Goal: Task Accomplishment & Management: Manage account settings

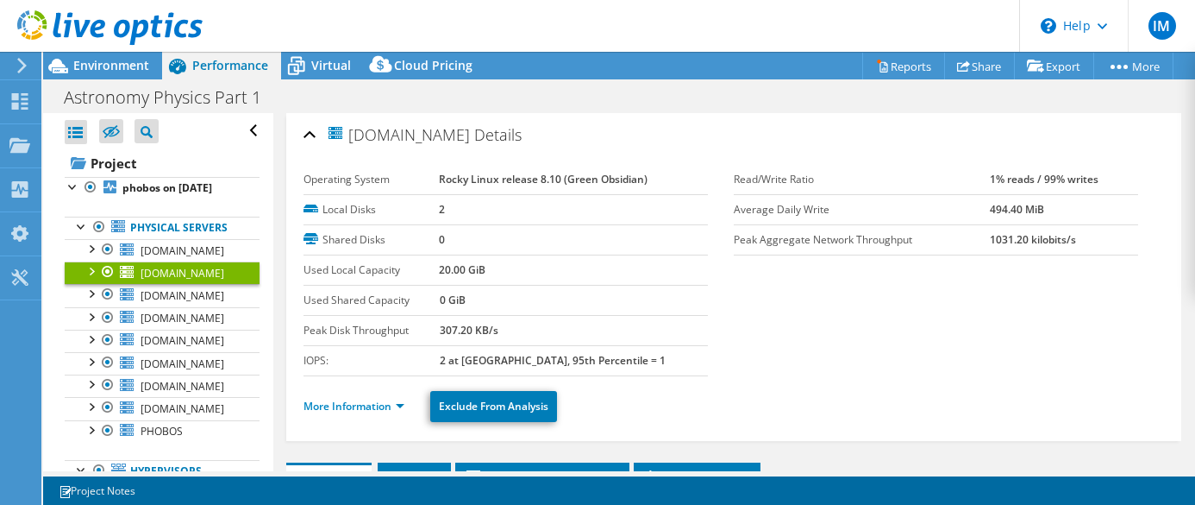
select select "USD"
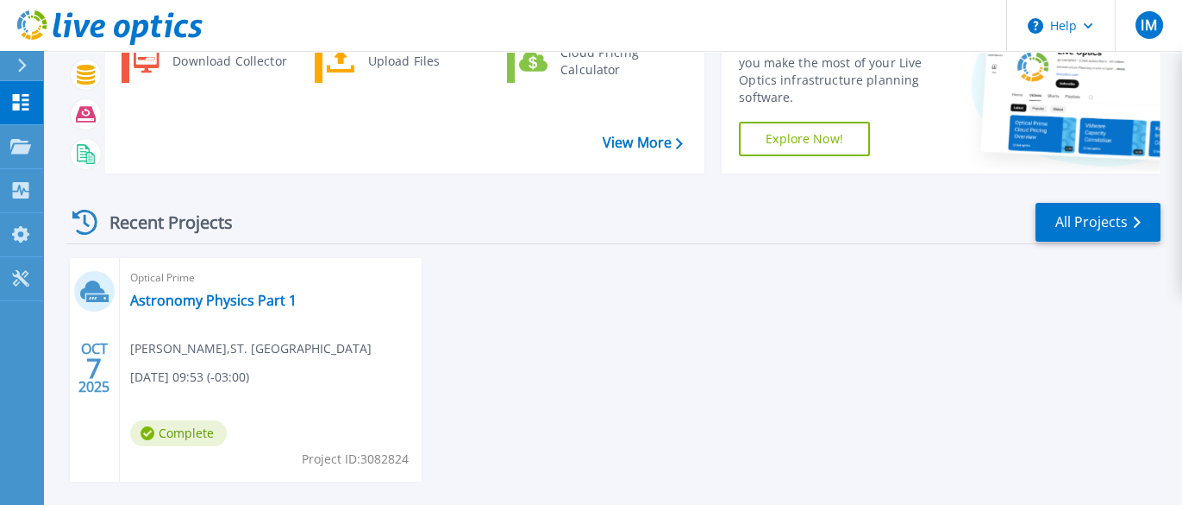
scroll to position [172, 0]
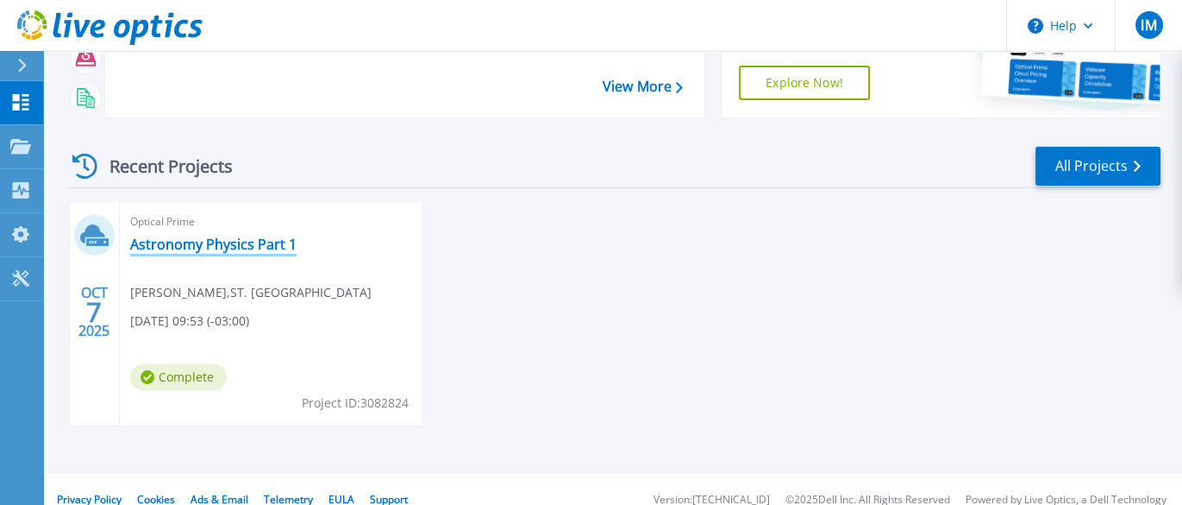
drag, startPoint x: 200, startPoint y: 245, endPoint x: 214, endPoint y: 247, distance: 13.9
click at [200, 245] on link "Astronomy Physics Part 1" at bounding box center [213, 243] width 166 height 17
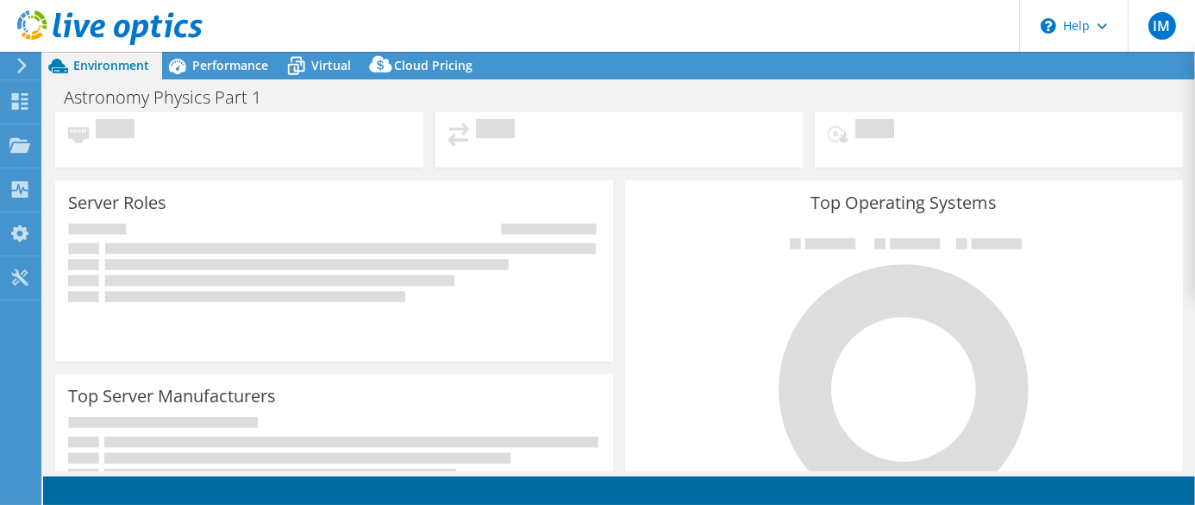
select select "USD"
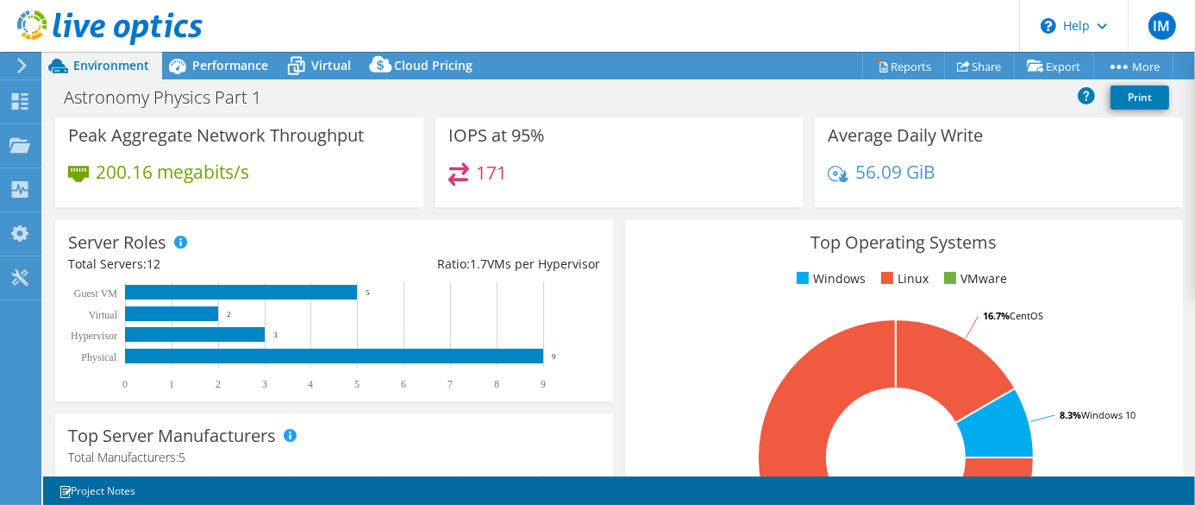
scroll to position [175, 0]
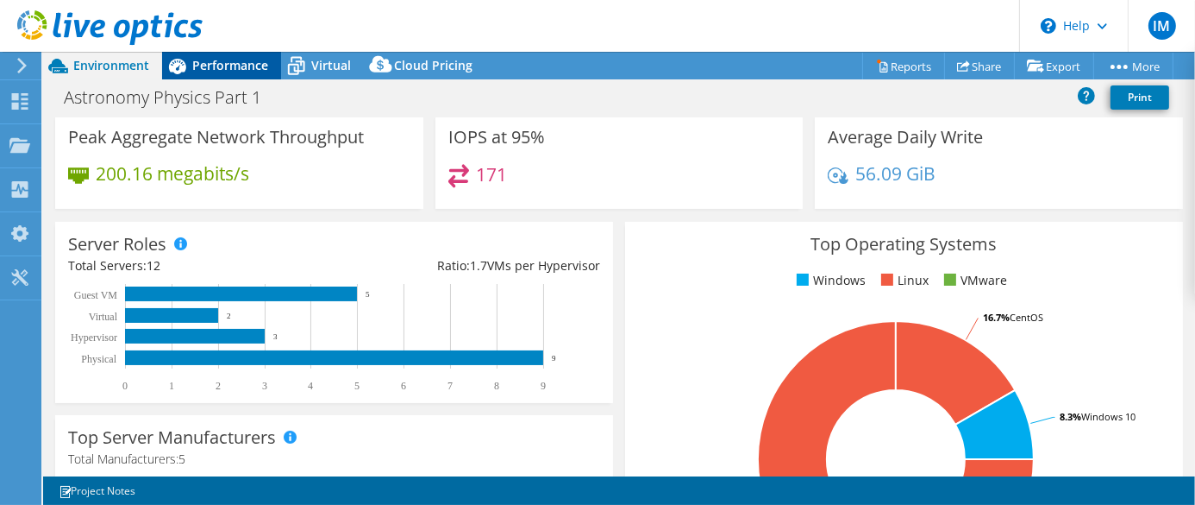
click at [206, 60] on span "Performance" at bounding box center [230, 65] width 76 height 16
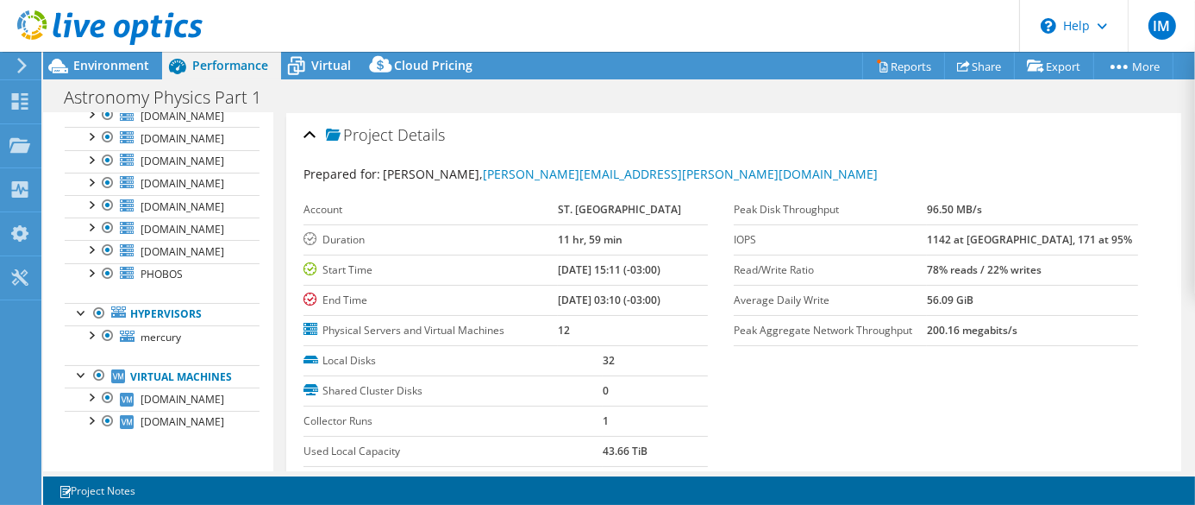
scroll to position [0, 0]
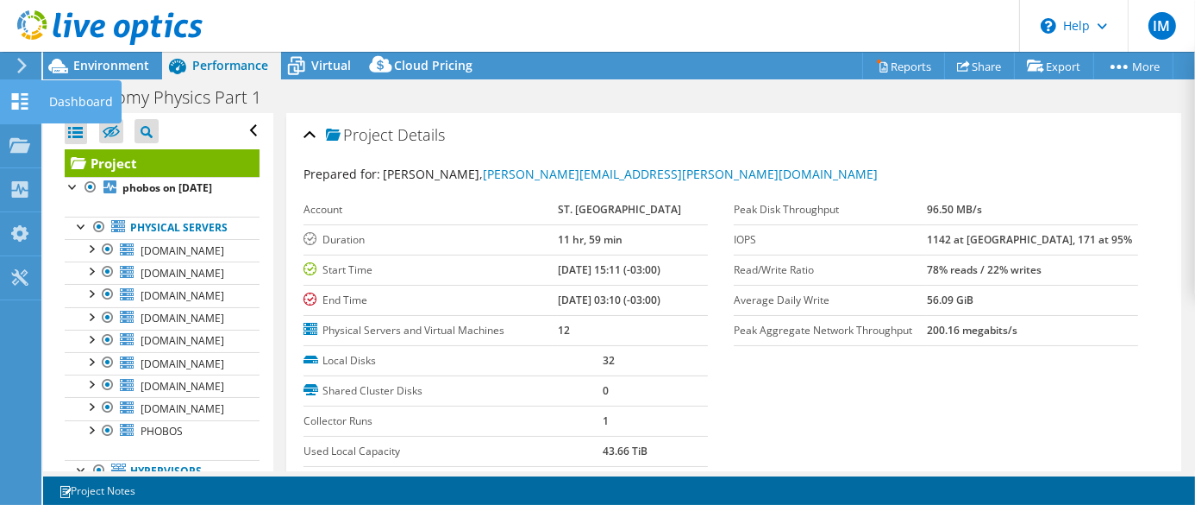
click at [22, 97] on icon at bounding box center [19, 101] width 21 height 16
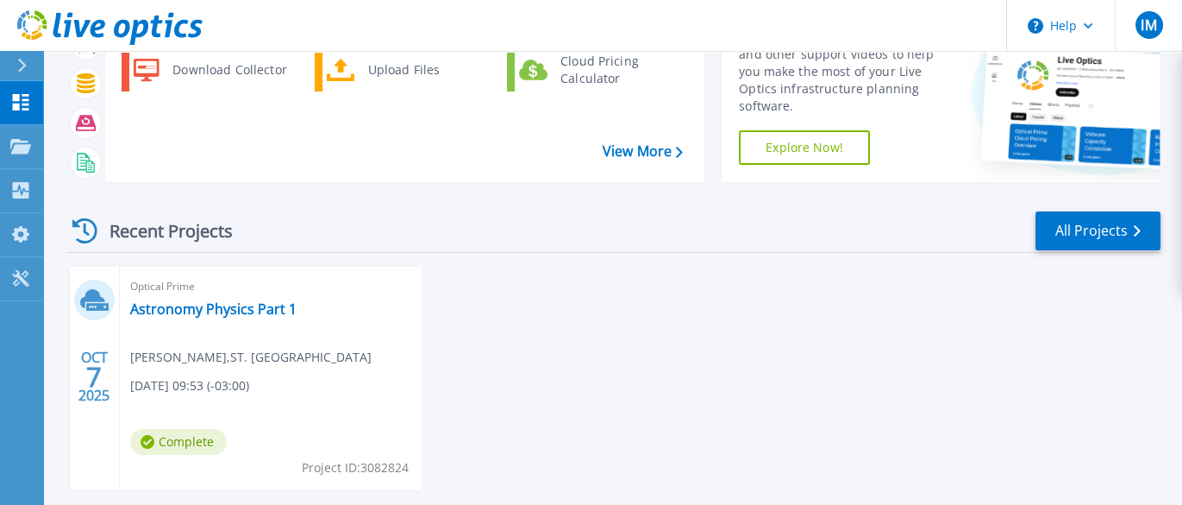
scroll to position [193, 0]
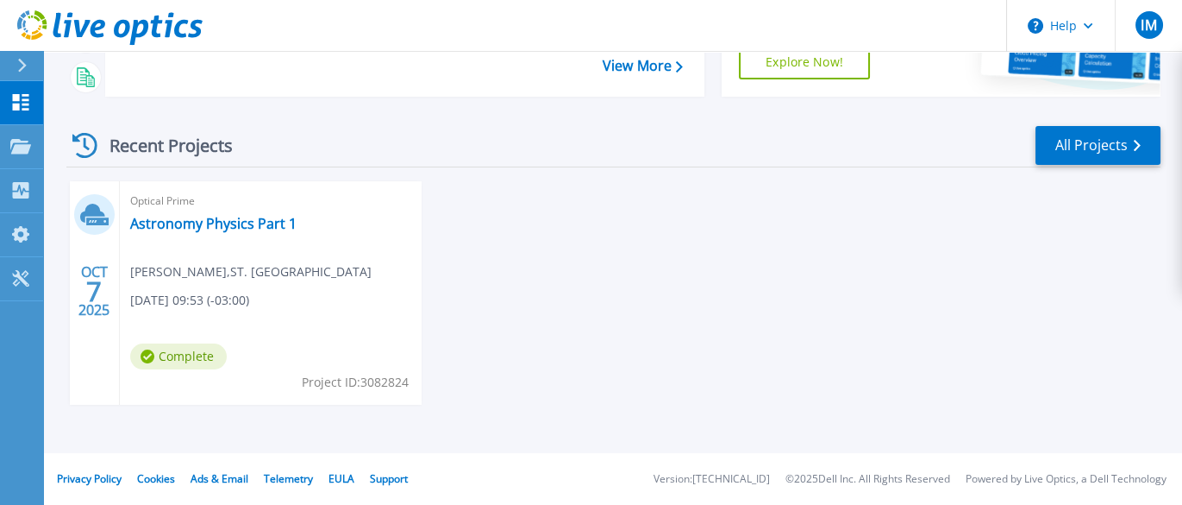
click at [257, 355] on div "Optical Prime Astronomy Physics Part 1 Ian Mayfield , ST. MARY'S UNIVERSITY 10/…" at bounding box center [271, 292] width 302 height 223
click at [197, 221] on link "Astronomy Physics Part 1" at bounding box center [213, 223] width 166 height 17
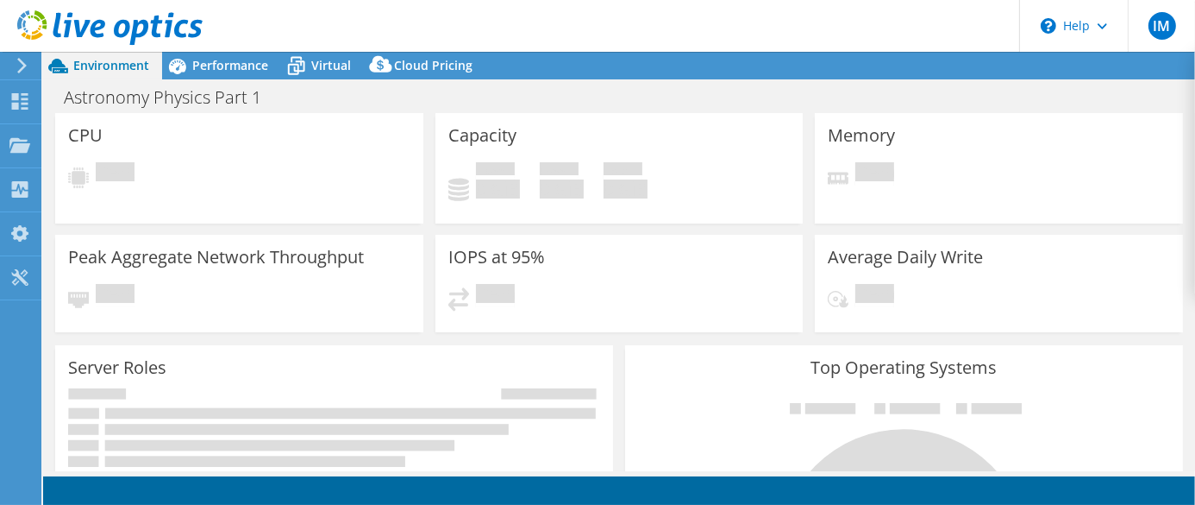
select select "USD"
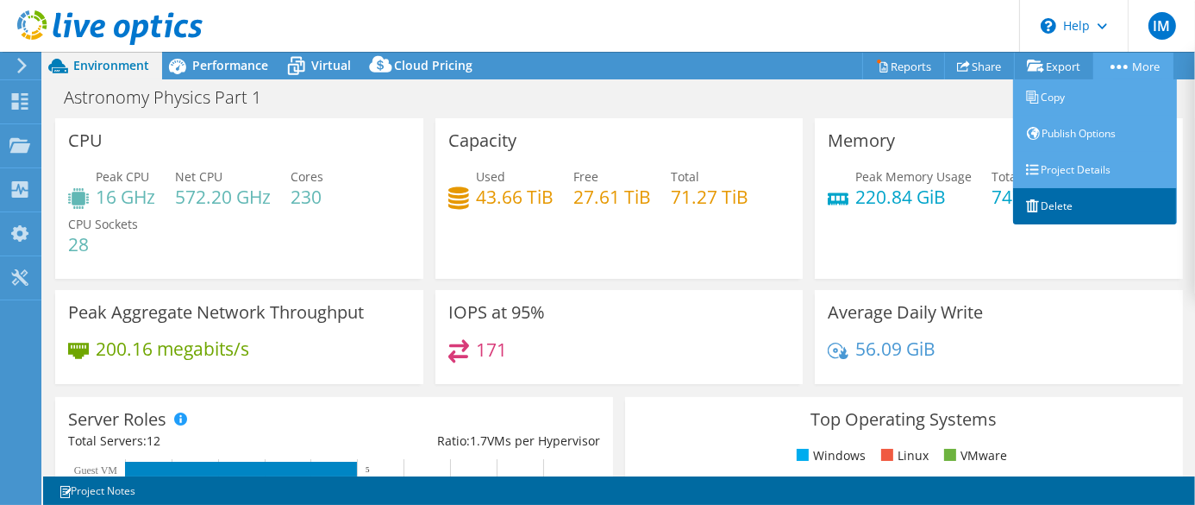
click at [1057, 200] on link "Delete" at bounding box center [1095, 206] width 164 height 36
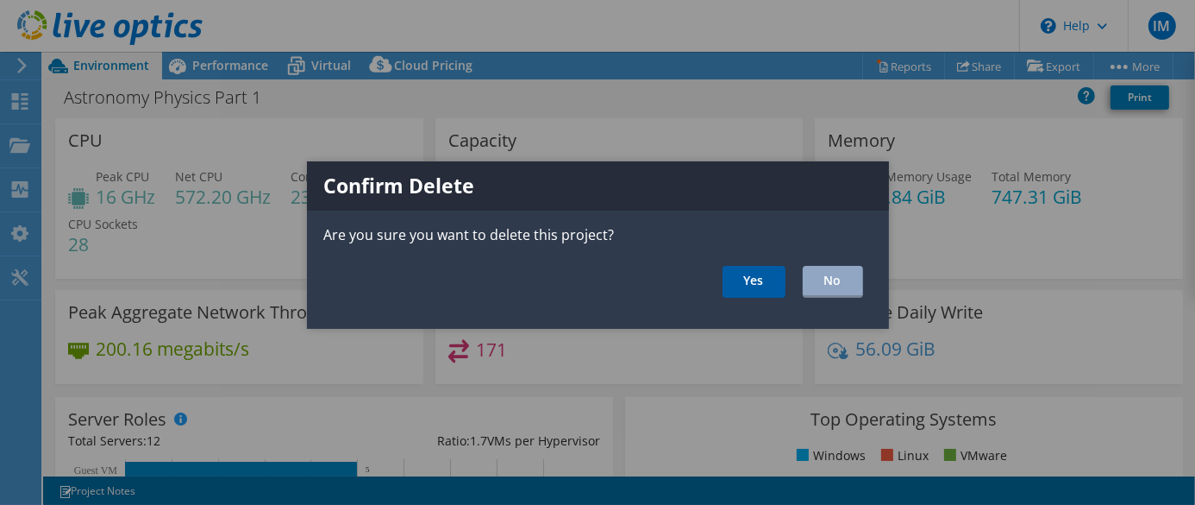
click at [763, 274] on link "Yes" at bounding box center [754, 282] width 63 height 32
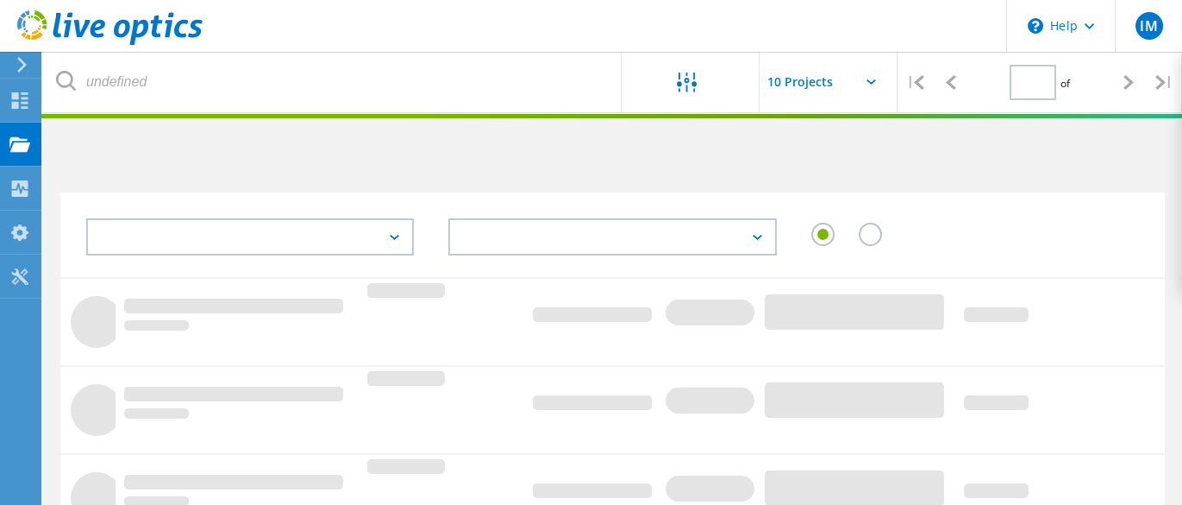
type input "1"
